Goal: Transaction & Acquisition: Purchase product/service

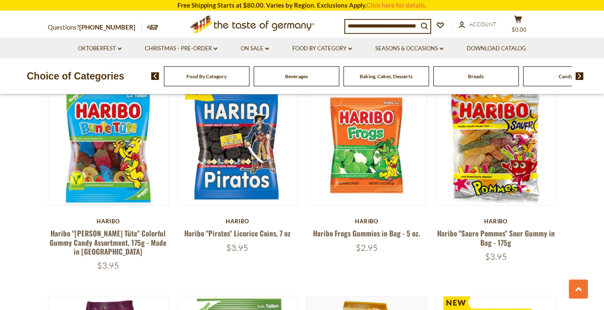
scroll to position [1538, 0]
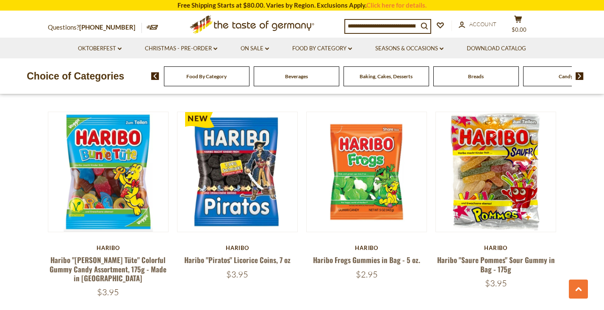
click at [357, 22] on input at bounding box center [381, 26] width 73 height 12
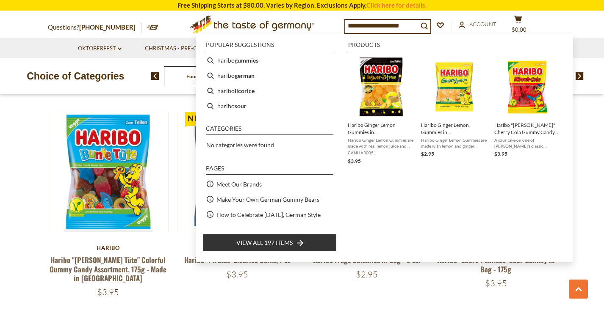
type input "**********"
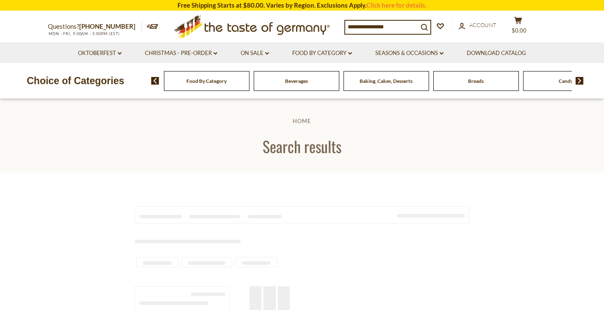
type input "**********"
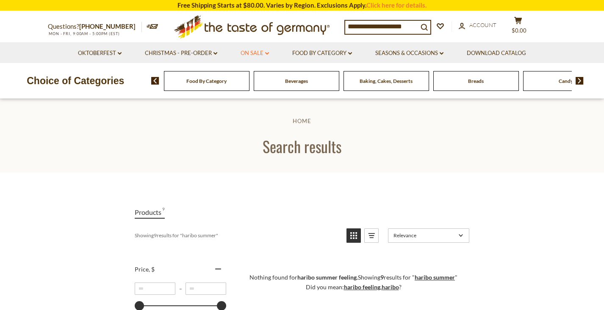
click at [264, 53] on link "On Sale dropdown_arrow" at bounding box center [255, 53] width 28 height 9
click at [264, 52] on link "On Sale dropdown_arrow" at bounding box center [255, 53] width 28 height 9
click at [351, 51] on link "Food By Category dropdown_arrow" at bounding box center [322, 53] width 60 height 9
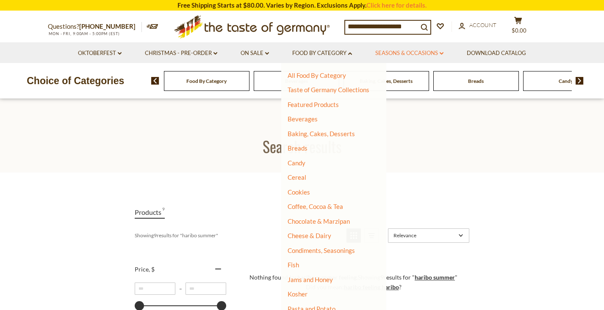
click at [442, 49] on link "Seasons & Occasions dropdown_arrow" at bounding box center [409, 53] width 68 height 9
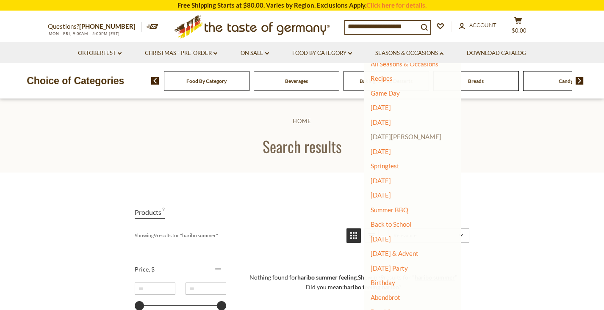
scroll to position [11, 0]
click at [443, 50] on link "Seasons & Occasions dropdown_arrow" at bounding box center [409, 53] width 68 height 9
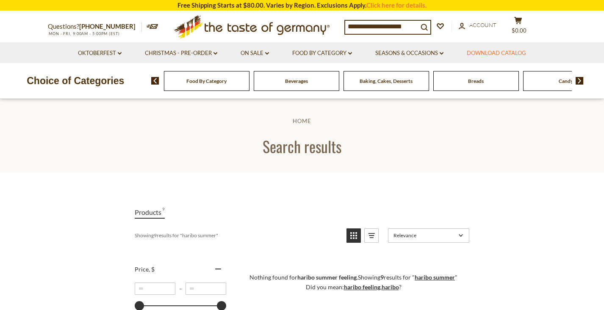
click at [491, 52] on link "Download Catalog" at bounding box center [496, 53] width 59 height 9
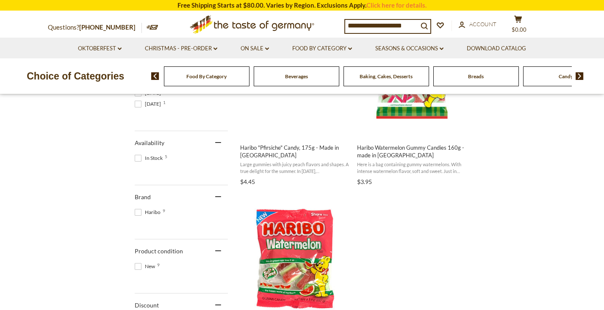
scroll to position [299, 0]
